Goal: Contribute content

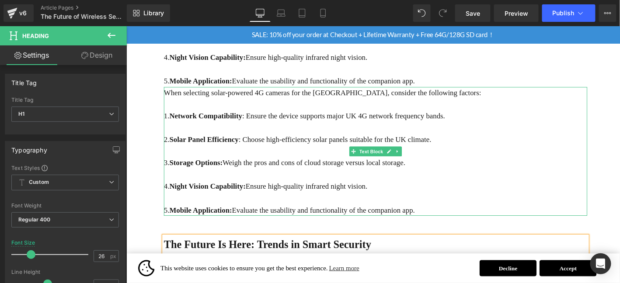
scroll to position [1069, 0]
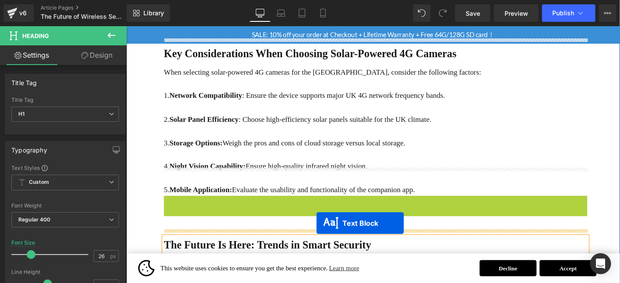
drag, startPoint x: 397, startPoint y: 132, endPoint x: 330, endPoint y: 237, distance: 124.9
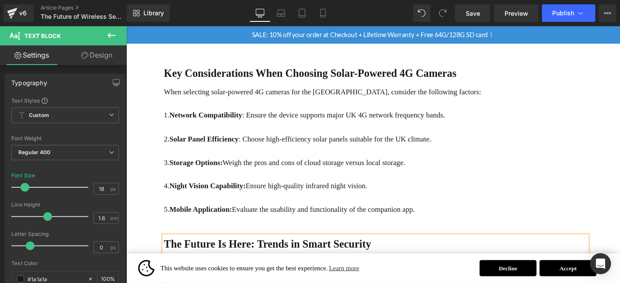
scroll to position [1135, 0]
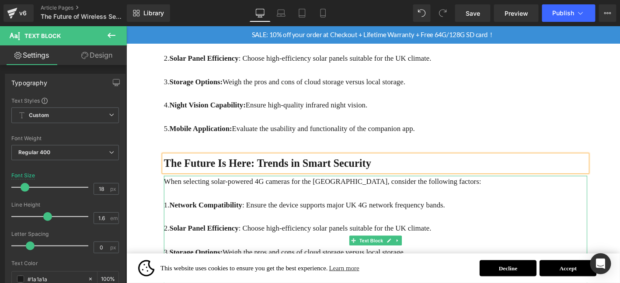
click at [283, 212] on p "1. Network Compatibility : Ensure the device supports major UK 4G network frequ…" at bounding box center [393, 218] width 454 height 13
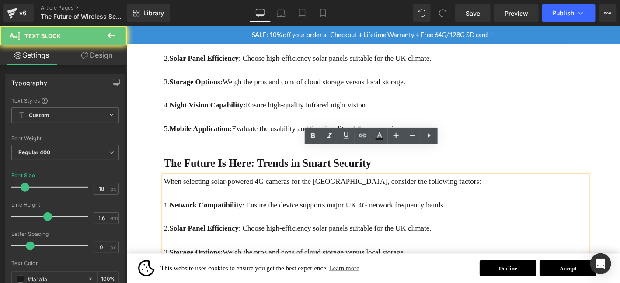
click at [283, 212] on p "1. Network Compatibility : Ensure the device supports major UK 4G network frequ…" at bounding box center [393, 218] width 454 height 13
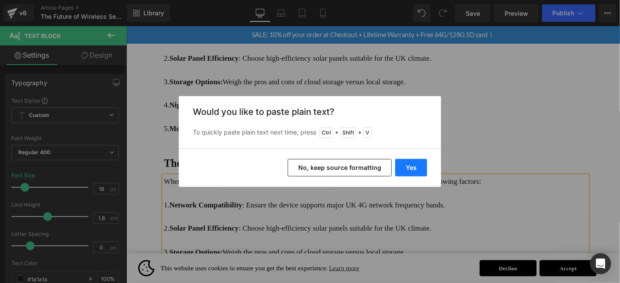
click at [407, 169] on button "Yes" at bounding box center [411, 167] width 32 height 17
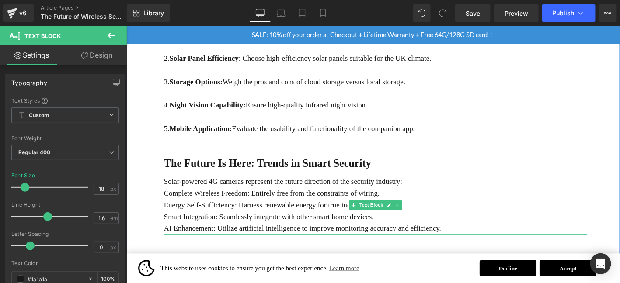
click at [459, 186] on p "Solar-powered 4G cameras represent the future direction of the security industr…" at bounding box center [393, 192] width 454 height 13
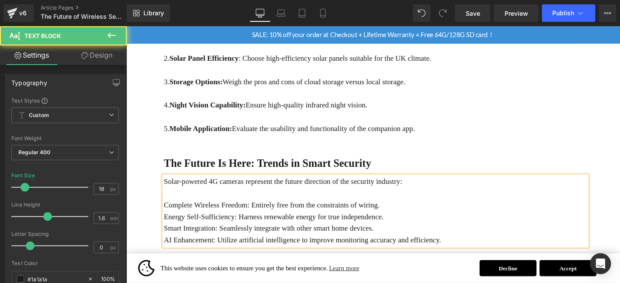
click at [437, 212] on p "Complete Wireless Freedom: Entirely free from the constraints of wiring." at bounding box center [393, 218] width 454 height 13
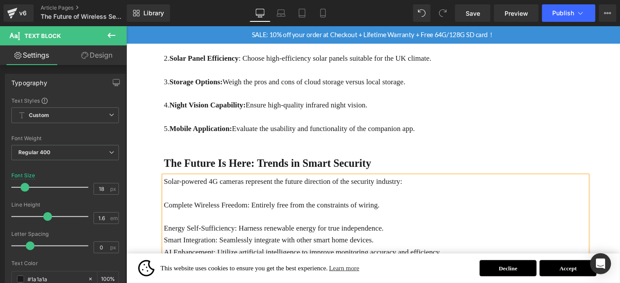
click at [414, 236] on p "Energy Self-Sufficiency: Harness renewable energy for true independence." at bounding box center [393, 242] width 454 height 13
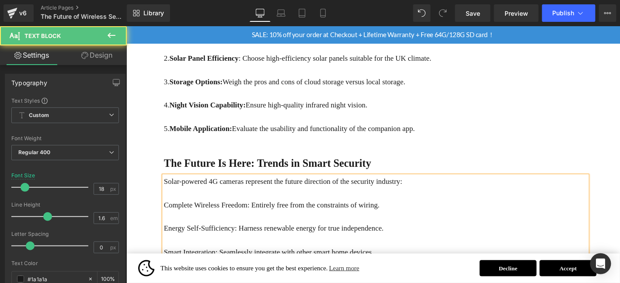
click at [410, 262] on p "Smart Integration: Seamlessly integrate with other smart home devices." at bounding box center [393, 268] width 454 height 13
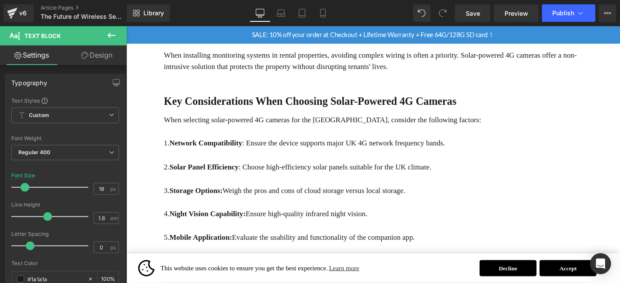
scroll to position [1105, 0]
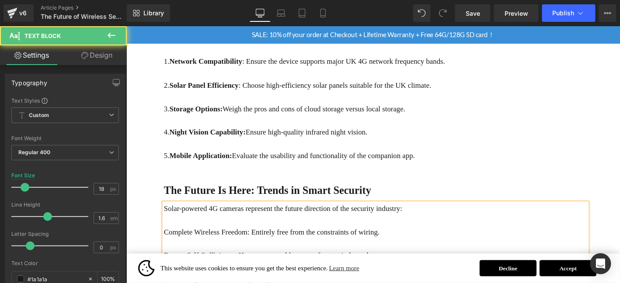
click at [168, 241] on p "Complete Wireless Freedom: Entirely free from the constraints of wiring." at bounding box center [393, 247] width 454 height 13
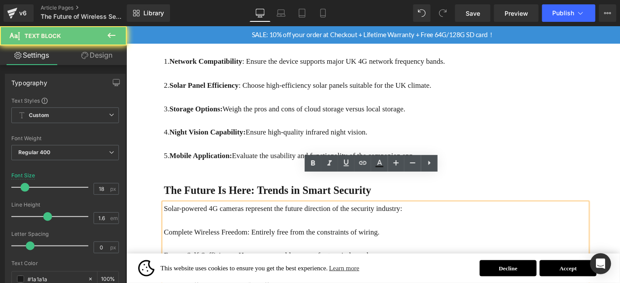
click at [166, 216] on div "Solar-powered 4G cameras represent the future direction of the security industr…" at bounding box center [393, 271] width 454 height 113
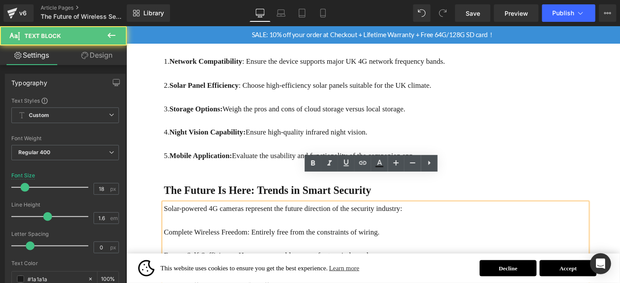
click at [168, 241] on p "Complete Wireless Freedom: Entirely free from the constraints of wiring." at bounding box center [393, 247] width 454 height 13
click at [166, 241] on p "Complete Wireless Freedom: Entirely free from the constraints of wiring." at bounding box center [393, 247] width 454 height 13
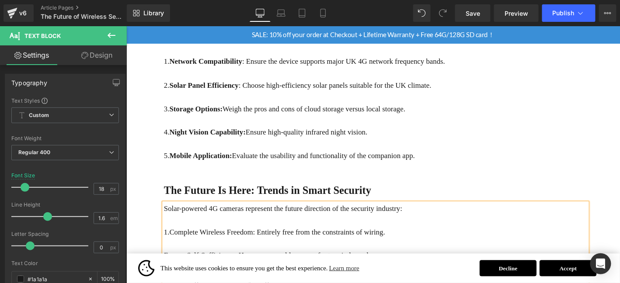
click at [167, 266] on p "Energy Self-Sufficiency: Harness renewable energy for true independence." at bounding box center [393, 272] width 454 height 13
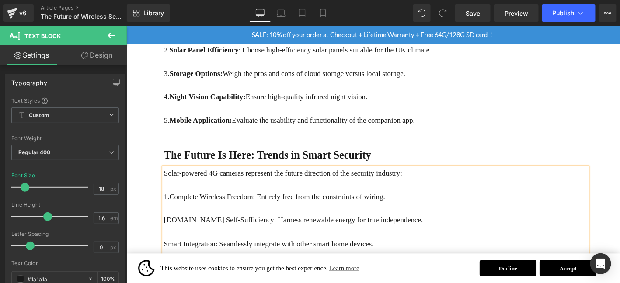
scroll to position [1149, 0]
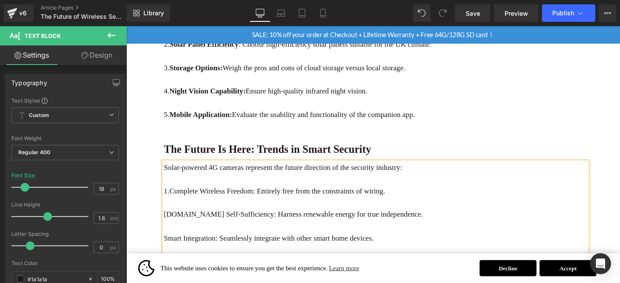
click at [167, 247] on p "Smart Integration: Seamlessly integrate with other smart home devices." at bounding box center [393, 253] width 454 height 13
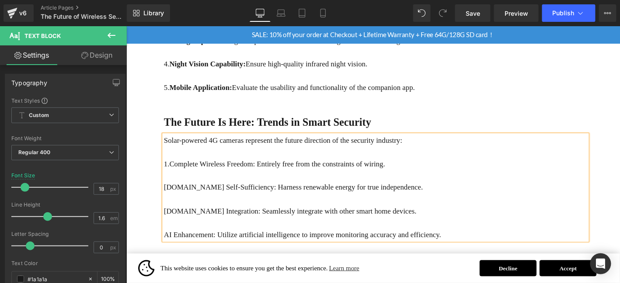
click at [166, 243] on p "AI Enhancement: Utilize artificial intelligence to improve monitoring accuracy …" at bounding box center [393, 249] width 454 height 13
drag, startPoint x: 166, startPoint y: 143, endPoint x: 261, endPoint y: 142, distance: 95.3
click at [262, 168] on p "1.Complete Wireless Freedom: Entirely free from the constraints of wiring." at bounding box center [393, 174] width 454 height 13
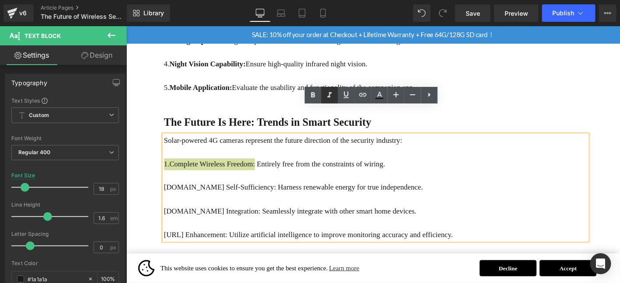
click at [321, 90] on link at bounding box center [329, 95] width 17 height 17
click at [331, 94] on icon at bounding box center [329, 95] width 10 height 10
click at [313, 95] on icon at bounding box center [313, 94] width 4 height 5
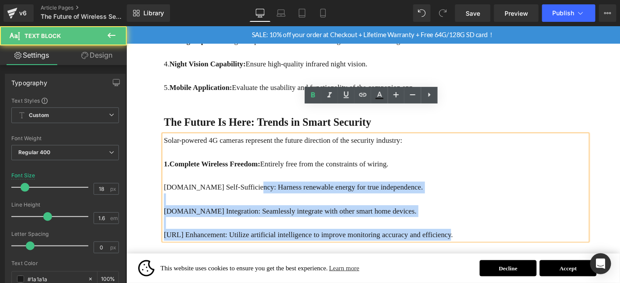
drag, startPoint x: 251, startPoint y: 167, endPoint x: 163, endPoint y: 168, distance: 88.3
click at [166, 168] on div "Solar-powered 4G cameras represent the future direction of the security industr…" at bounding box center [393, 198] width 454 height 113
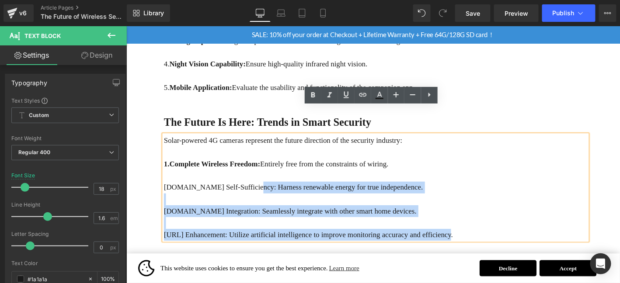
click at [174, 193] on p "[DOMAIN_NAME] Self-Sufficiency: Harness renewable energy for true independence." at bounding box center [393, 199] width 454 height 13
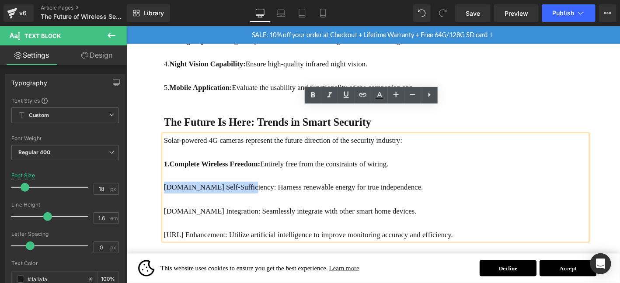
drag, startPoint x: 165, startPoint y: 168, endPoint x: 247, endPoint y: 168, distance: 82.2
click at [247, 193] on p "[DOMAIN_NAME] Self-Sufficiency: Harness renewable energy for true independence." at bounding box center [393, 199] width 454 height 13
click at [310, 91] on icon at bounding box center [313, 95] width 10 height 10
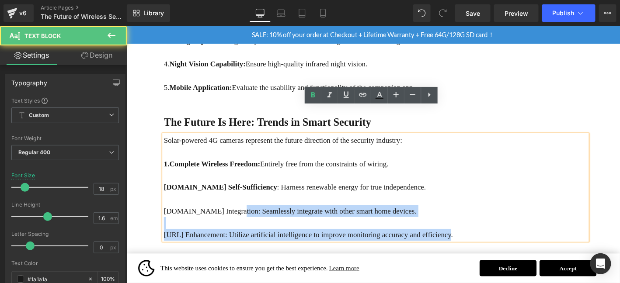
drag, startPoint x: 165, startPoint y: 194, endPoint x: 231, endPoint y: 194, distance: 66.0
click at [231, 194] on div "Solar-powered 4G cameras represent the future direction of the security industr…" at bounding box center [393, 198] width 454 height 113
click at [231, 218] on p "[DOMAIN_NAME] Integration: Seamlessly integrate with other smart home devices." at bounding box center [393, 224] width 454 height 13
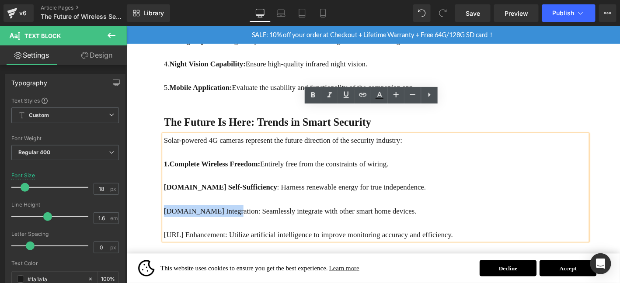
drag, startPoint x: 229, startPoint y: 194, endPoint x: 159, endPoint y: 194, distance: 69.5
click at [308, 95] on icon at bounding box center [313, 95] width 10 height 10
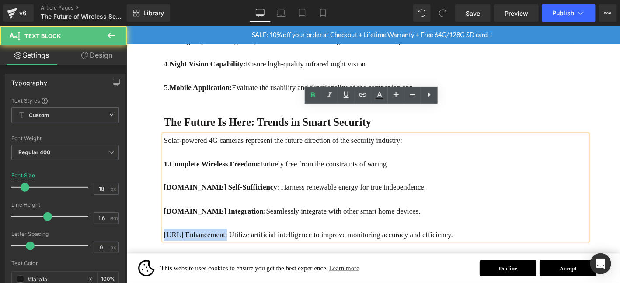
drag, startPoint x: 227, startPoint y: 218, endPoint x: 167, endPoint y: 218, distance: 60.3
click at [167, 243] on p "[URL] Enhancement: Utilize artificial intelligence to improve monitoring accura…" at bounding box center [393, 249] width 454 height 13
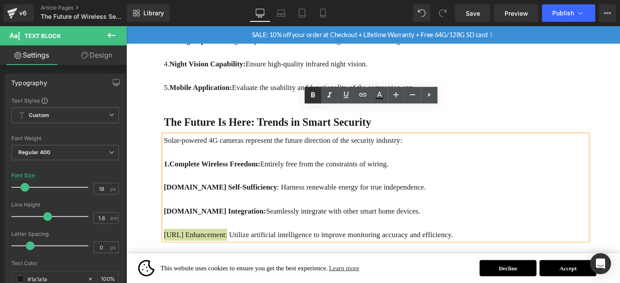
click at [312, 97] on icon at bounding box center [313, 95] width 10 height 10
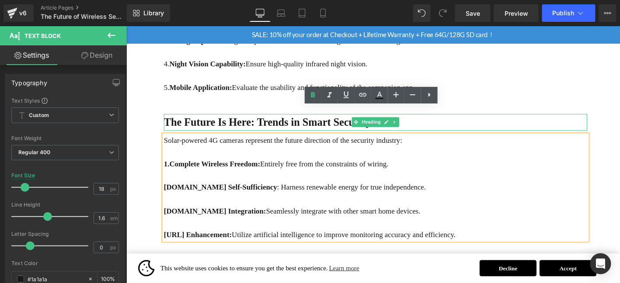
click at [267, 123] on b "The Future Is Here: Trends in Smart Security" at bounding box center [277, 129] width 222 height 13
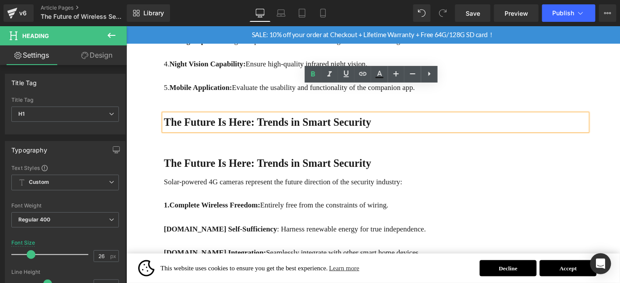
click at [533, 86] on p "5. Mobile Application: Evaluate the usability and functionality of the companio…" at bounding box center [393, 92] width 454 height 13
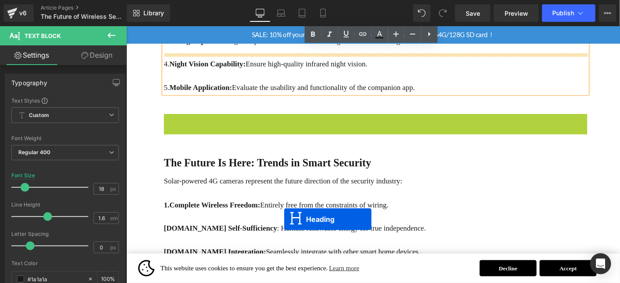
scroll to position [1280, 0]
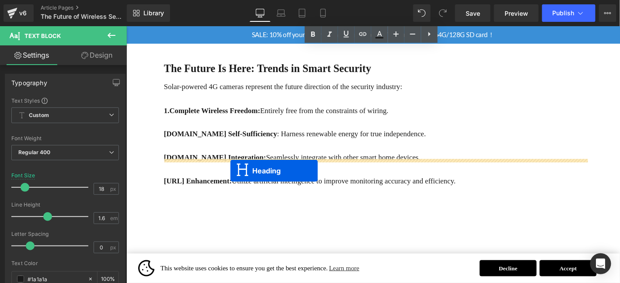
drag, startPoint x: 386, startPoint y: 99, endPoint x: 225, endPoint y: 174, distance: 177.5
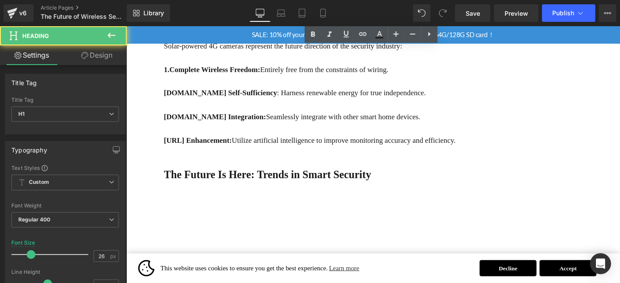
scroll to position [1236, 0]
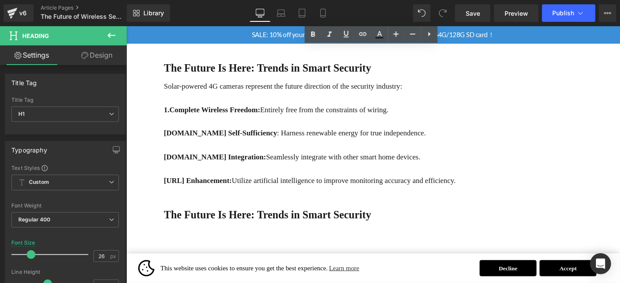
click at [126, 26] on div at bounding box center [126, 26] width 0 height 0
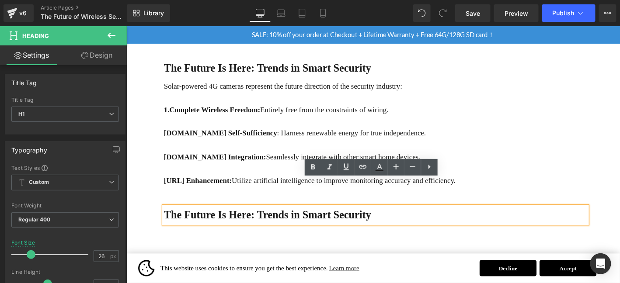
click at [212, 222] on b "The Future Is Here: Trends in Smart Security" at bounding box center [277, 228] width 222 height 13
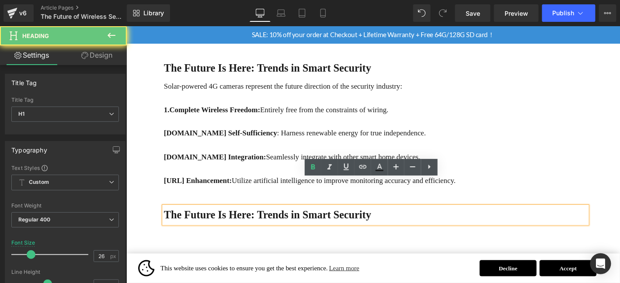
click at [212, 222] on b "The Future Is Here: Trends in Smart Security" at bounding box center [277, 228] width 222 height 13
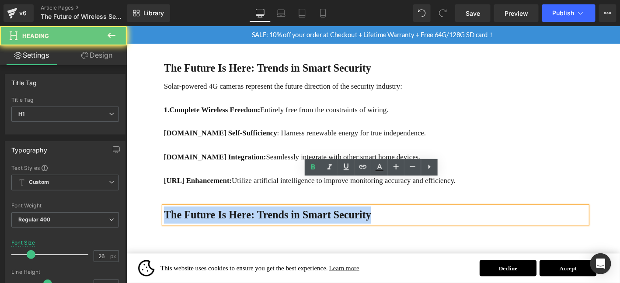
paste div
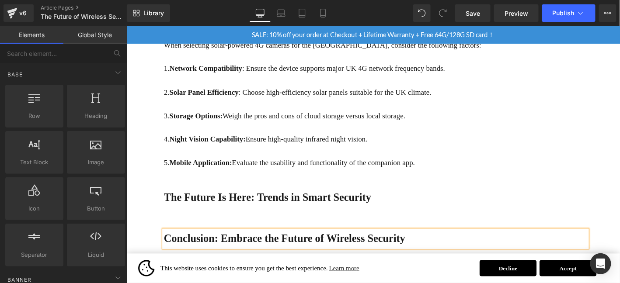
scroll to position [1076, 0]
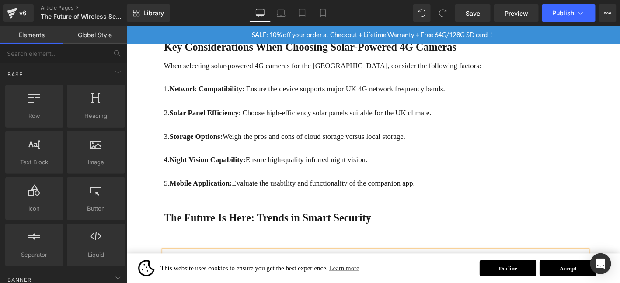
click at [432, 18] on div at bounding box center [432, 12] width 38 height 17
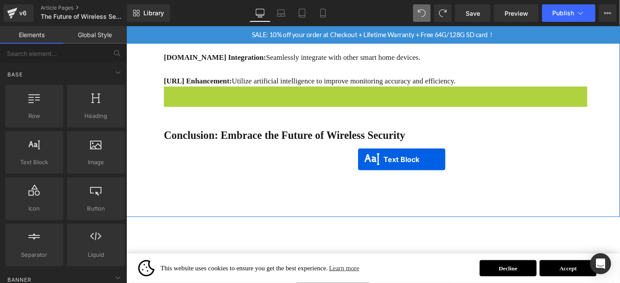
scroll to position [1252, 0]
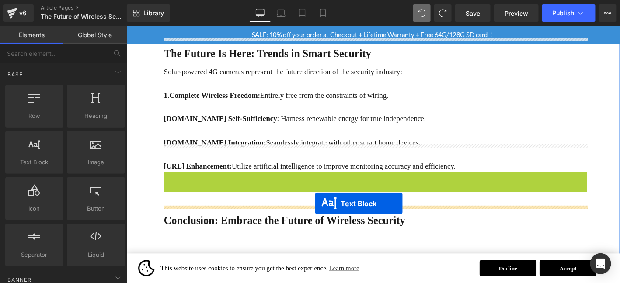
drag, startPoint x: 384, startPoint y: 145, endPoint x: 328, endPoint y: 216, distance: 90.9
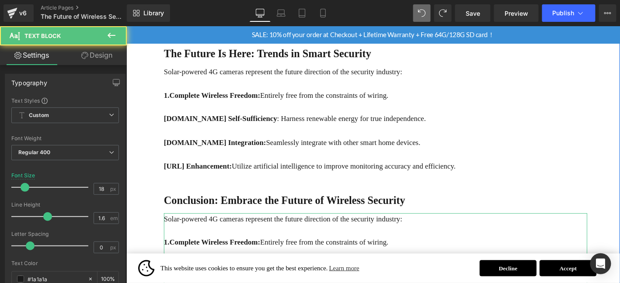
scroll to position [1230, 0]
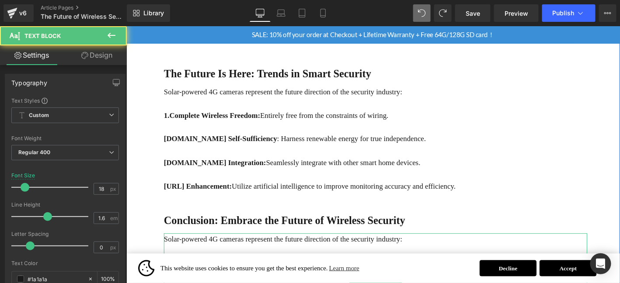
click at [226, 248] on p "Solar-powered 4G cameras represent the future direction of the security industr…" at bounding box center [393, 254] width 454 height 13
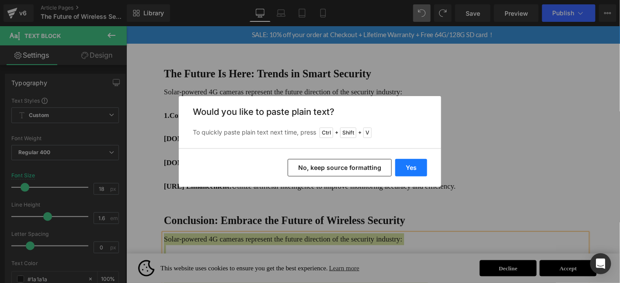
click at [424, 170] on button "Yes" at bounding box center [411, 167] width 32 height 17
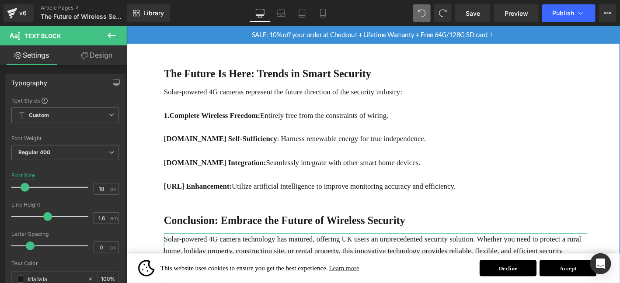
click at [332, 248] on p "Solar-powered 4G camera technology has matured, offering UK users an unpreceden…" at bounding box center [393, 267] width 454 height 38
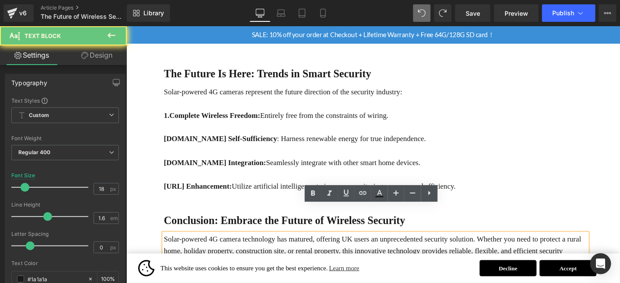
click at [332, 248] on p "Solar-powered 4G camera technology has matured, offering UK users an unpreceden…" at bounding box center [393, 267] width 454 height 38
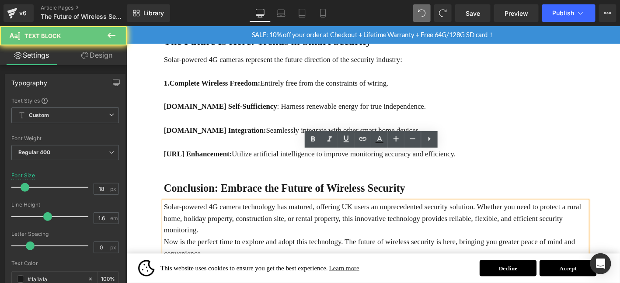
scroll to position [1288, 0]
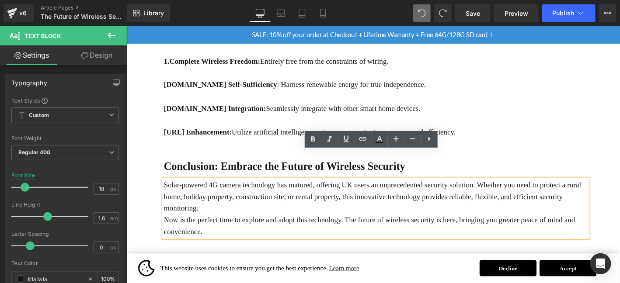
click at [294, 194] on p "Solar-powered 4G camera technology has matured, offering UK users an unpreceden…" at bounding box center [393, 209] width 454 height 38
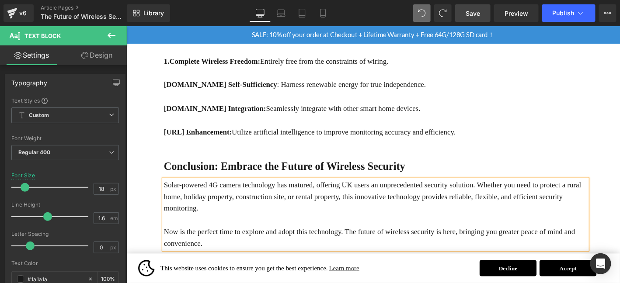
click at [479, 9] on span "Save" at bounding box center [472, 13] width 14 height 9
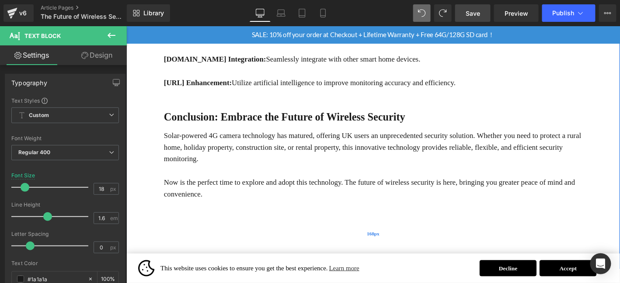
scroll to position [1347, 0]
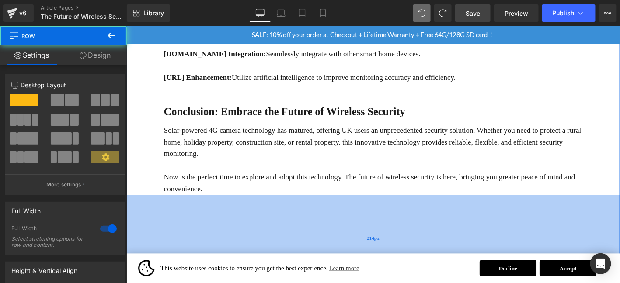
click at [368, 219] on div "214px" at bounding box center [390, 254] width 529 height 94
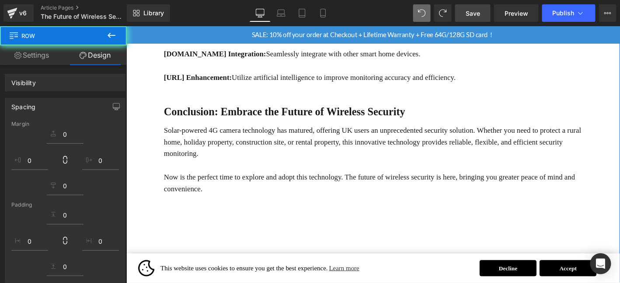
click at [477, 10] on span "Save" at bounding box center [472, 13] width 14 height 9
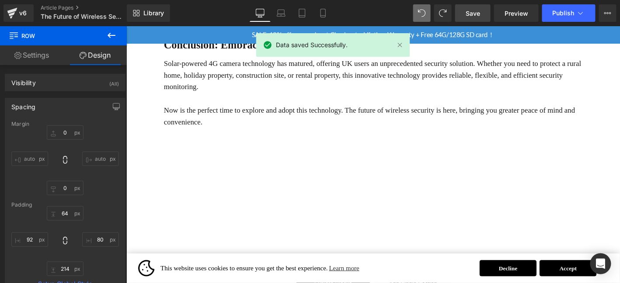
scroll to position [1420, 0]
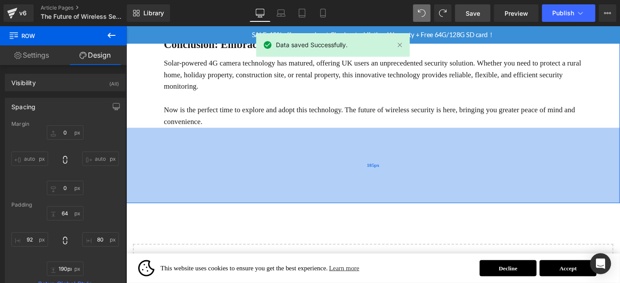
type input "185px"
drag, startPoint x: 387, startPoint y: 153, endPoint x: 393, endPoint y: 141, distance: 13.9
click at [393, 170] on span "185px" at bounding box center [391, 174] width 14 height 8
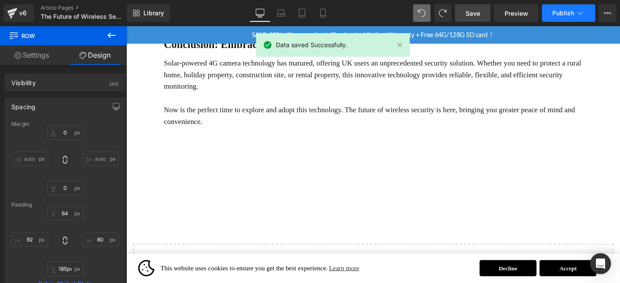
click at [566, 20] on button "Publish" at bounding box center [568, 12] width 53 height 17
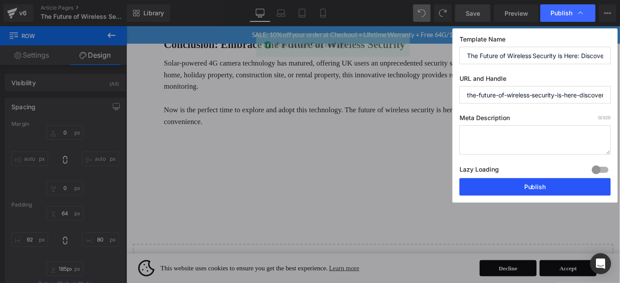
click at [524, 192] on button "Publish" at bounding box center [534, 186] width 151 height 17
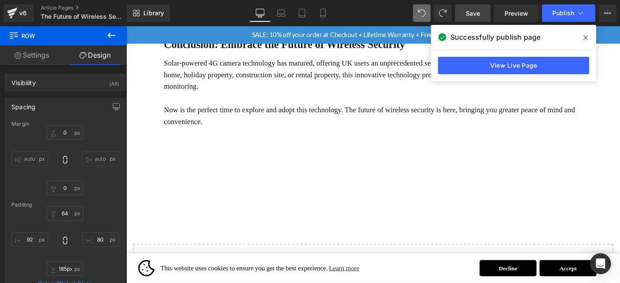
click at [583, 37] on icon at bounding box center [585, 37] width 4 height 7
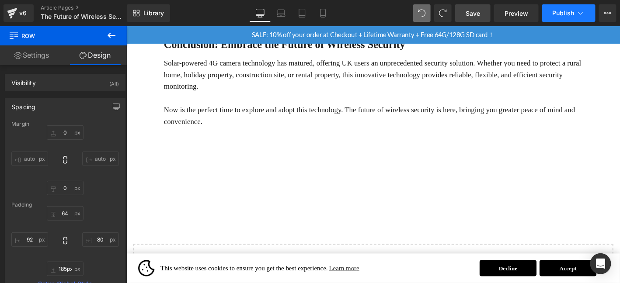
click at [566, 18] on button "Publish" at bounding box center [568, 12] width 53 height 17
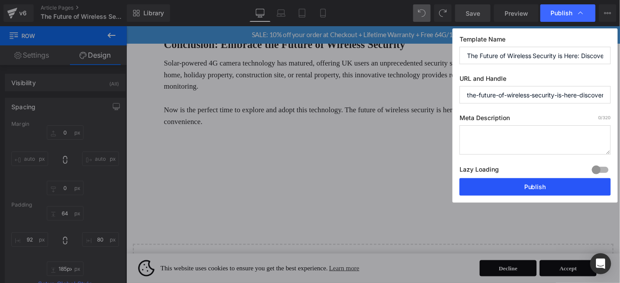
click at [542, 195] on button "Publish" at bounding box center [534, 186] width 151 height 17
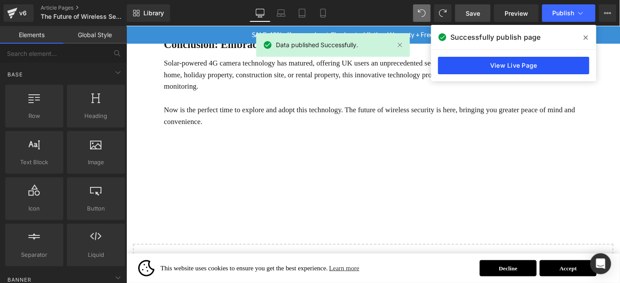
click at [549, 63] on link "View Live Page" at bounding box center [513, 65] width 151 height 17
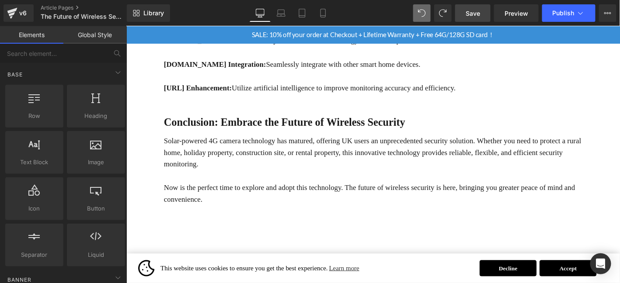
scroll to position [1332, 0]
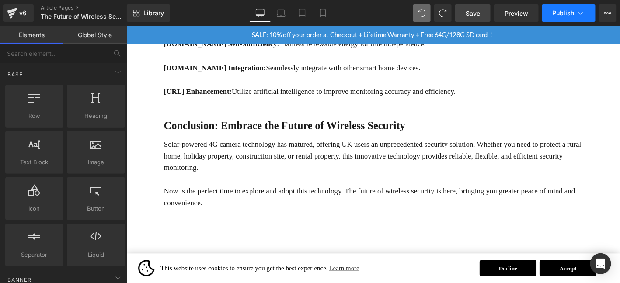
click at [570, 11] on span "Publish" at bounding box center [563, 13] width 22 height 7
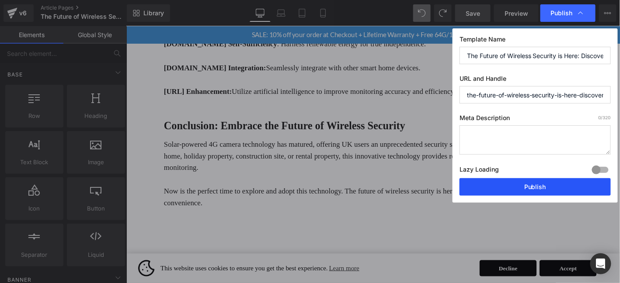
click at [556, 178] on button "Publish" at bounding box center [534, 186] width 151 height 17
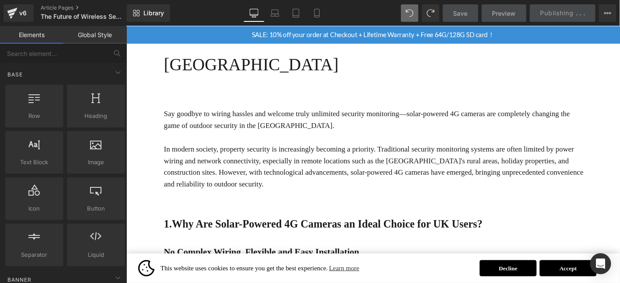
scroll to position [118, 0]
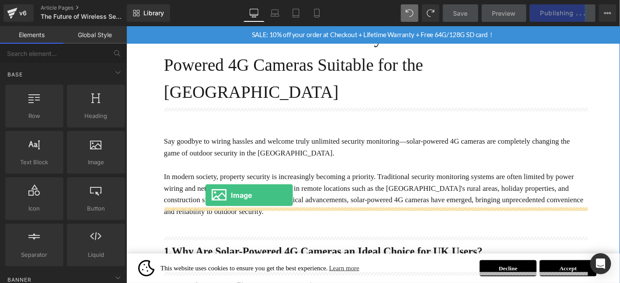
drag, startPoint x: 251, startPoint y: 187, endPoint x: 209, endPoint y: 205, distance: 45.6
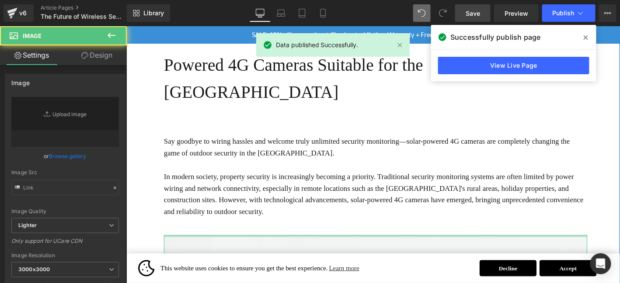
type input "//[DOMAIN_NAME][URL]"
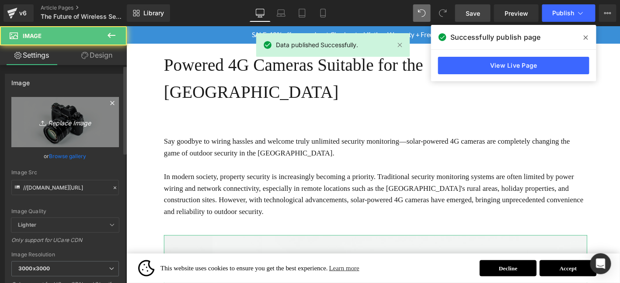
click at [66, 126] on icon "Replace Image" at bounding box center [65, 122] width 70 height 11
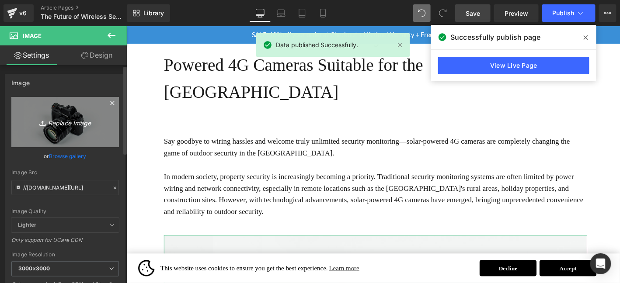
type input "C:\fakepath\微信图片_2025-09-05_163322_981.png"
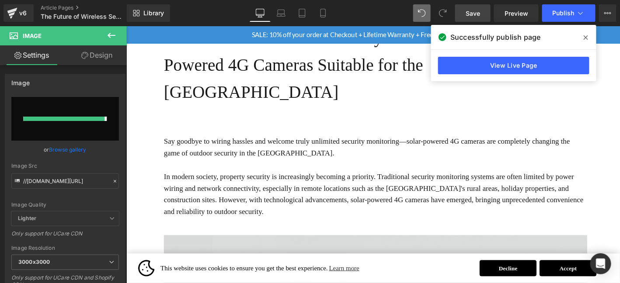
type input "[URL][DOMAIN_NAME]"
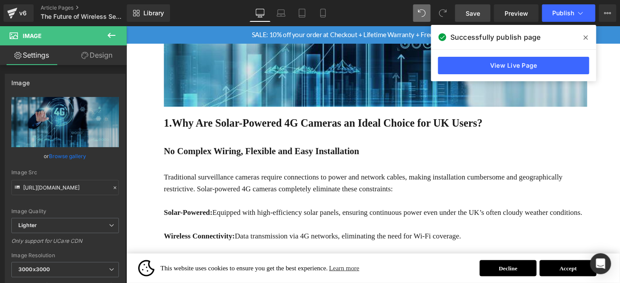
scroll to position [453, 0]
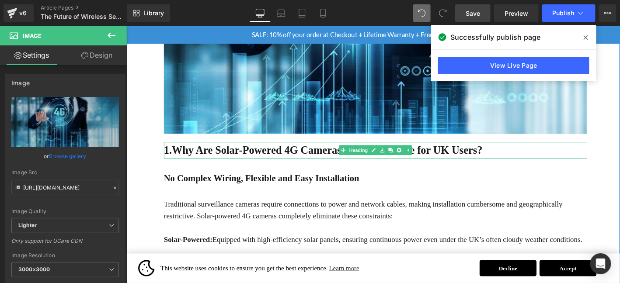
click at [289, 153] on strong "1.Why Are Solar-Powered 4G Cameras an Ideal Choice for UK Users?" at bounding box center [336, 159] width 341 height 13
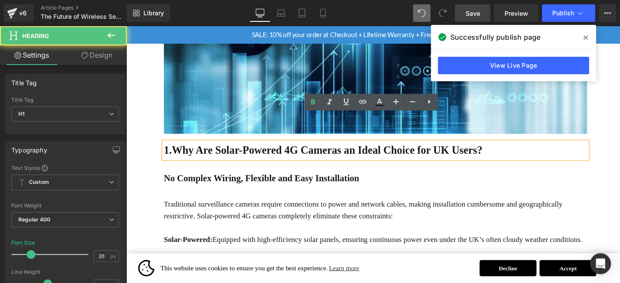
click at [97, 56] on link "Design" at bounding box center [96, 55] width 63 height 20
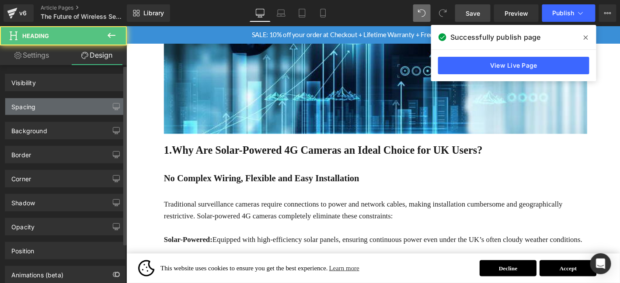
click at [73, 107] on div "Spacing" at bounding box center [65, 106] width 120 height 17
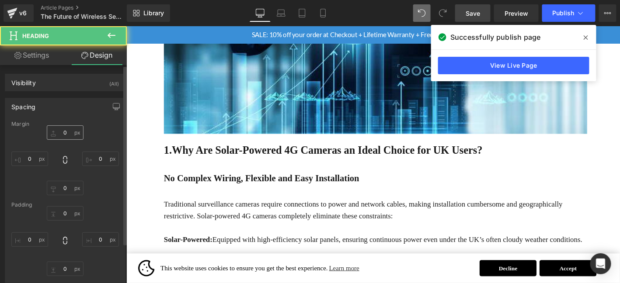
type input "20"
type input "0"
type input "10"
type input "0"
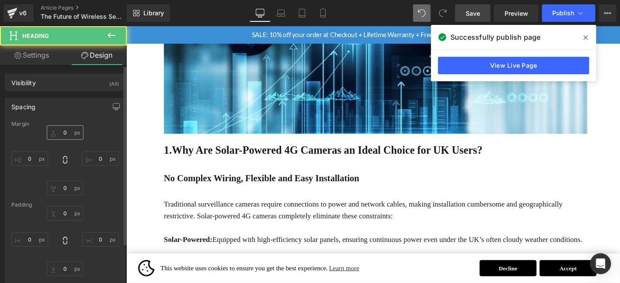
type input "0"
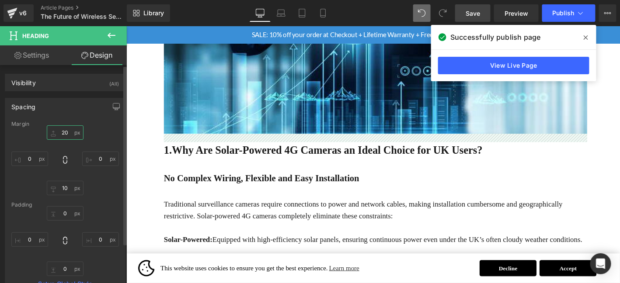
drag, startPoint x: 66, startPoint y: 132, endPoint x: 77, endPoint y: 128, distance: 12.7
click at [66, 132] on input "20" at bounding box center [65, 132] width 37 height 14
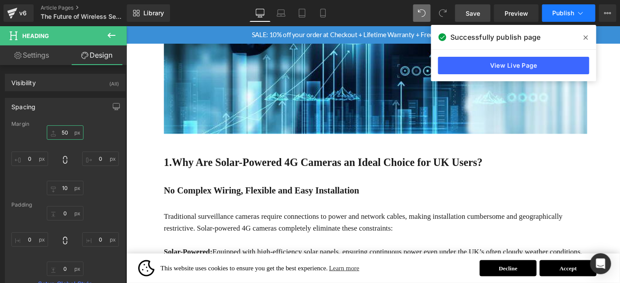
type input "50"
click at [560, 13] on span "Publish" at bounding box center [563, 13] width 22 height 7
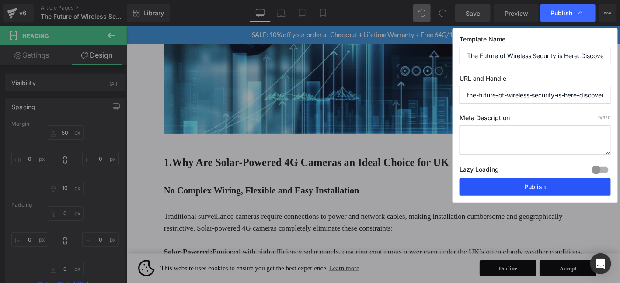
click at [553, 184] on button "Publish" at bounding box center [534, 186] width 151 height 17
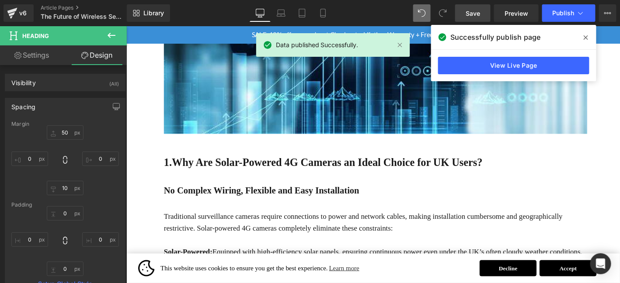
drag, startPoint x: 618, startPoint y: 218, endPoint x: 623, endPoint y: 215, distance: 5.1
click at [618, 224] on div "Traditional surveillance cameras require connections to power and network cable…" at bounding box center [393, 280] width 454 height 113
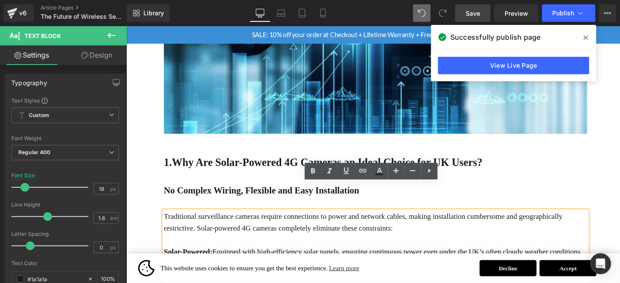
click at [586, 36] on icon at bounding box center [585, 37] width 4 height 7
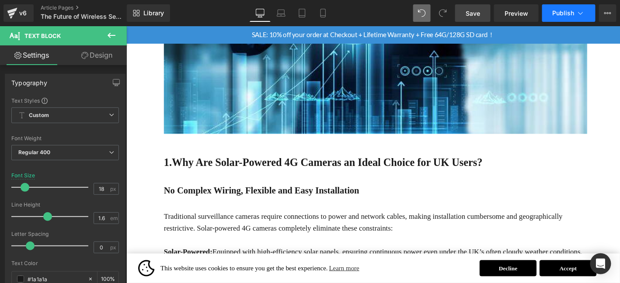
click at [566, 13] on span "Publish" at bounding box center [563, 13] width 22 height 7
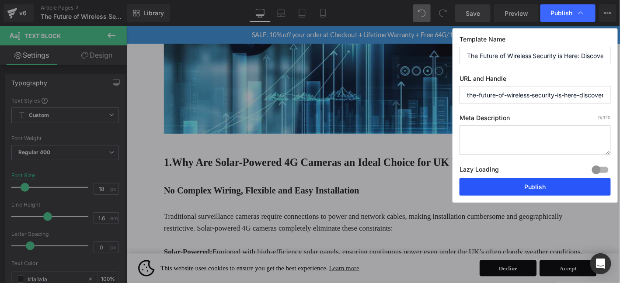
click at [554, 187] on button "Publish" at bounding box center [534, 186] width 151 height 17
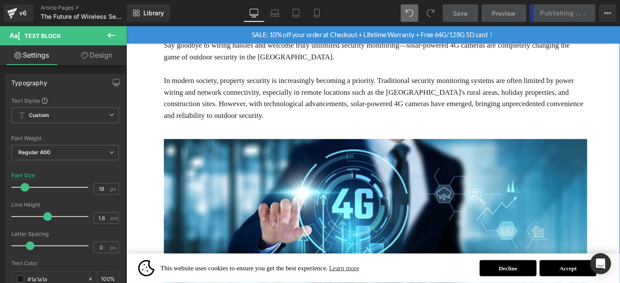
scroll to position [219, 0]
